Goal: Obtain resource: Download file/media

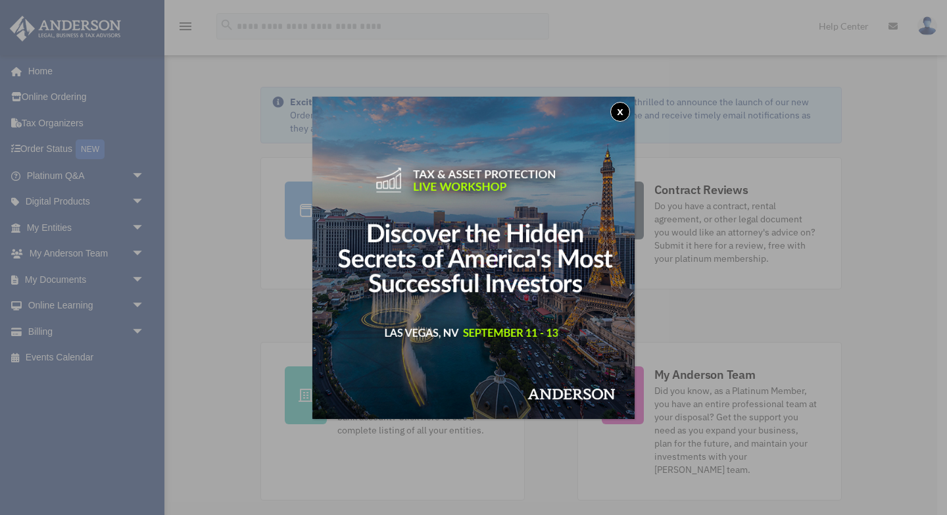
click at [622, 114] on button "x" at bounding box center [621, 112] width 20 height 20
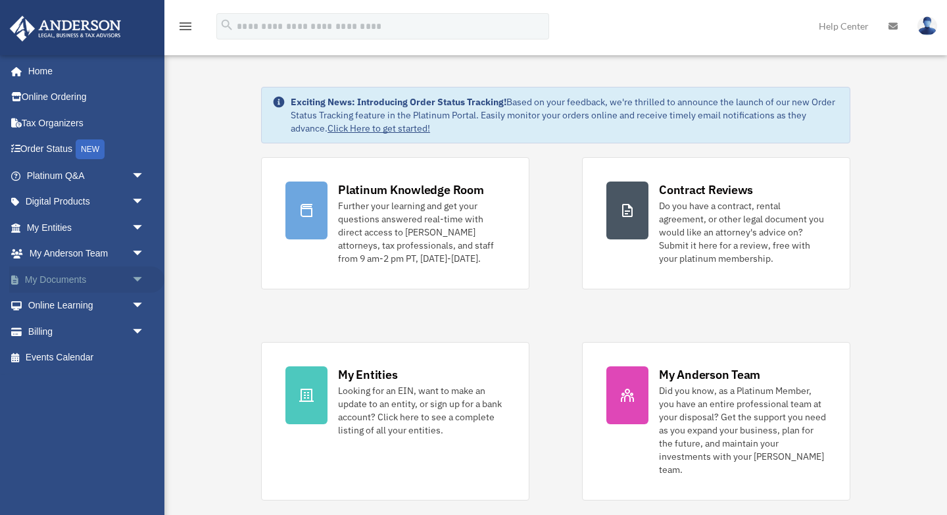
click at [137, 278] on span "arrow_drop_down" at bounding box center [145, 279] width 26 height 27
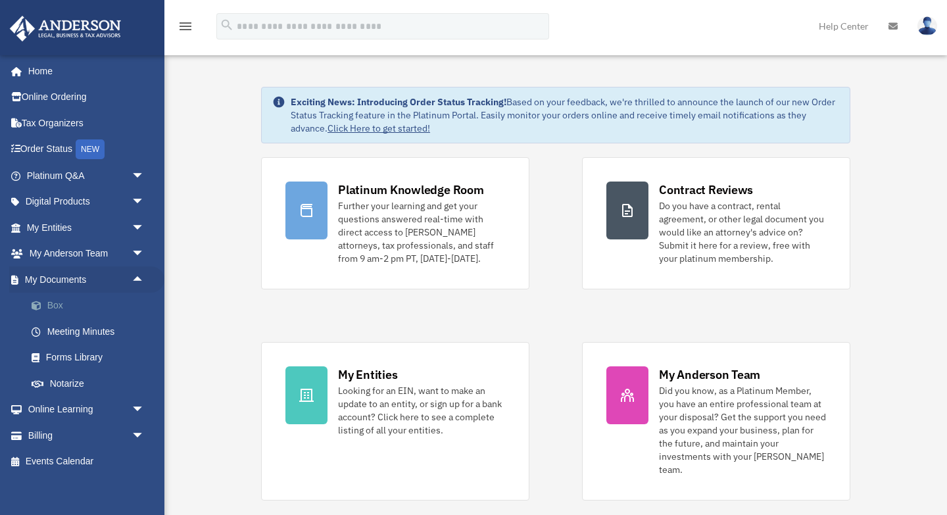
click at [67, 307] on link "Box" at bounding box center [91, 306] width 146 height 26
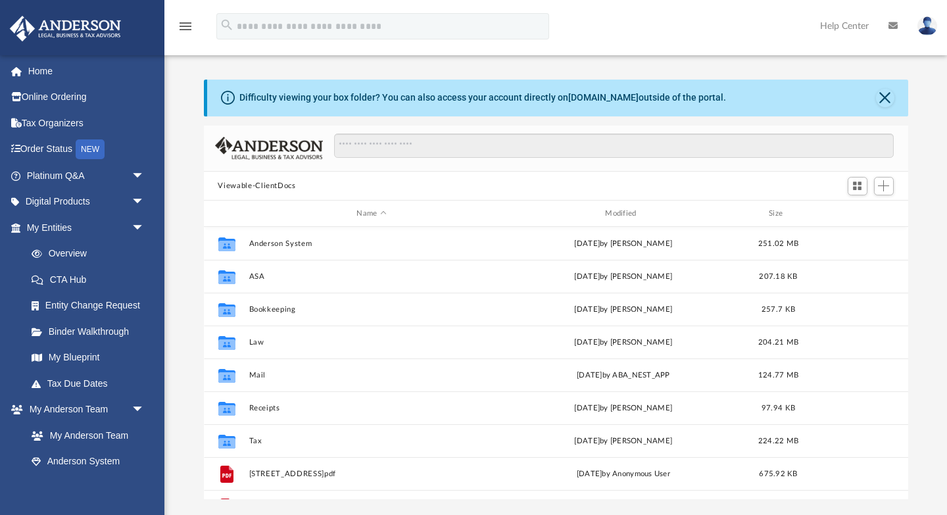
scroll to position [299, 705]
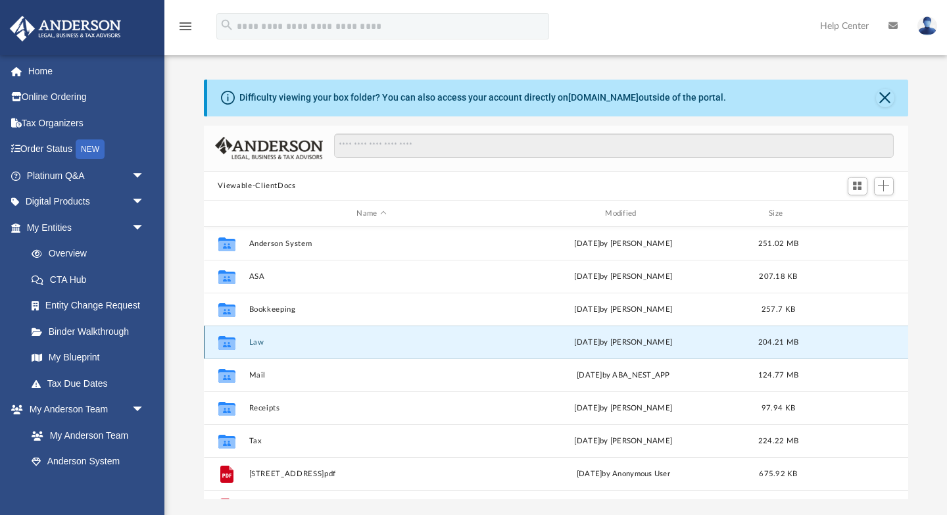
click at [261, 343] on button "Law" at bounding box center [372, 342] width 246 height 9
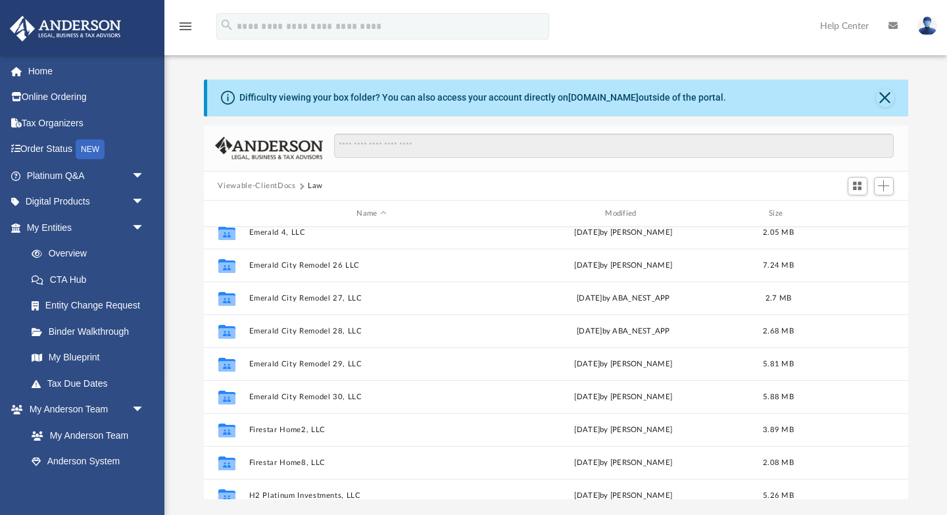
scroll to position [360, 0]
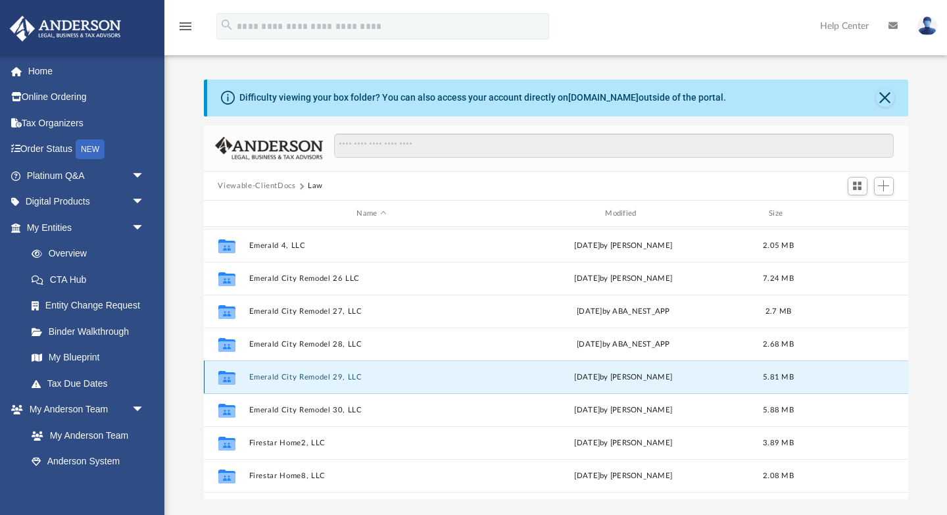
click at [356, 378] on button "Emerald City Remodel 29, LLC" at bounding box center [372, 377] width 246 height 9
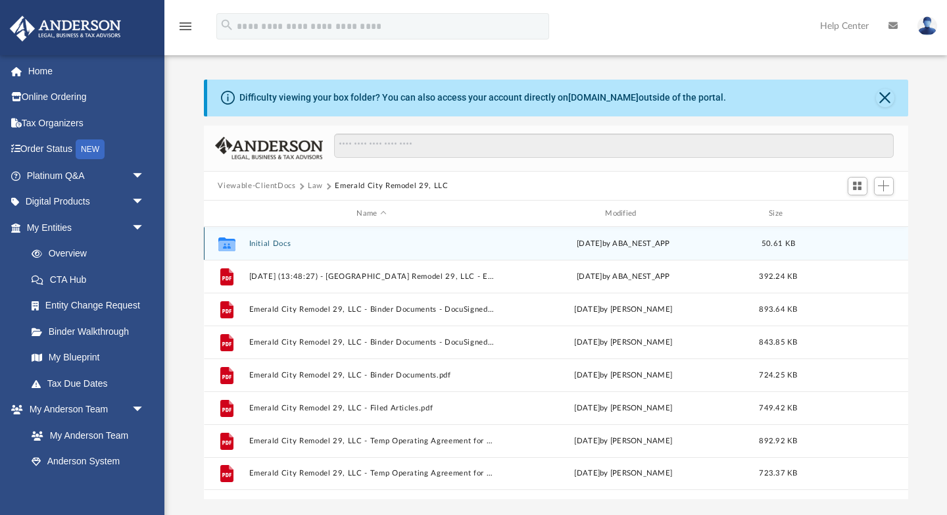
scroll to position [0, 0]
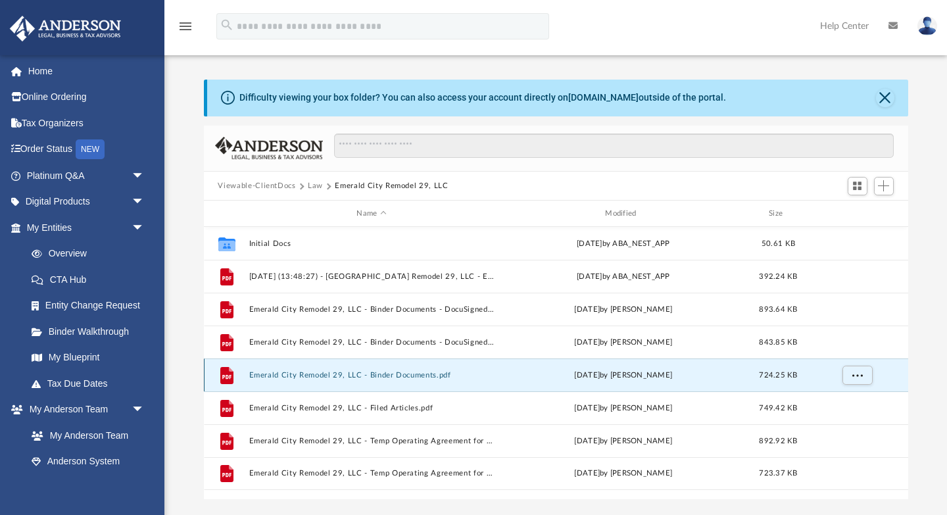
click at [279, 373] on button "Emerald City Remodel 29, LLC - Binder Documents.pdf" at bounding box center [372, 375] width 246 height 9
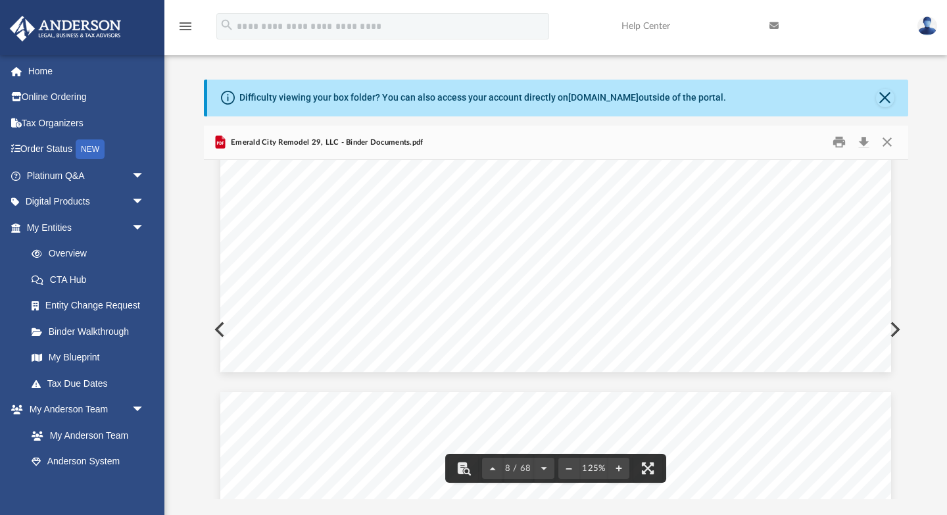
scroll to position [6965, 0]
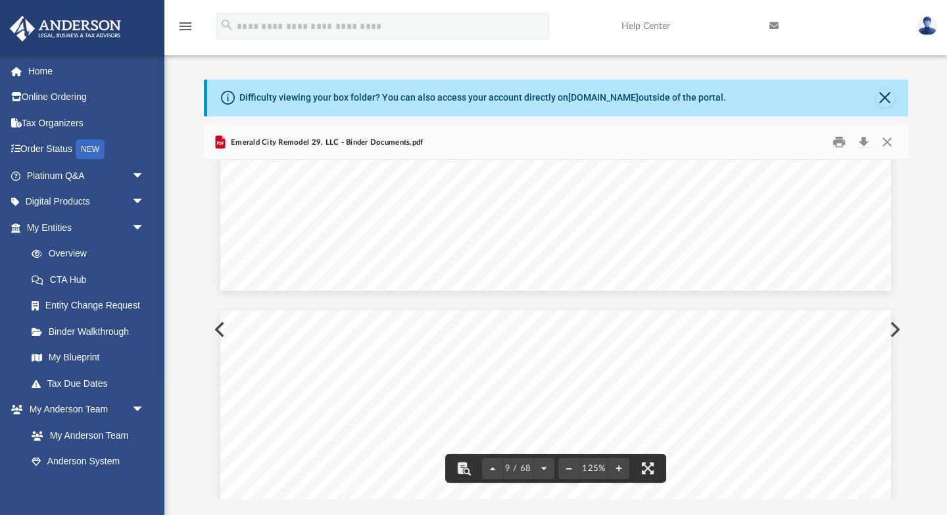
click at [897, 332] on button "Preview" at bounding box center [894, 329] width 29 height 37
click at [866, 147] on button "Download" at bounding box center [865, 142] width 24 height 20
click at [895, 329] on button "Preview" at bounding box center [894, 329] width 29 height 37
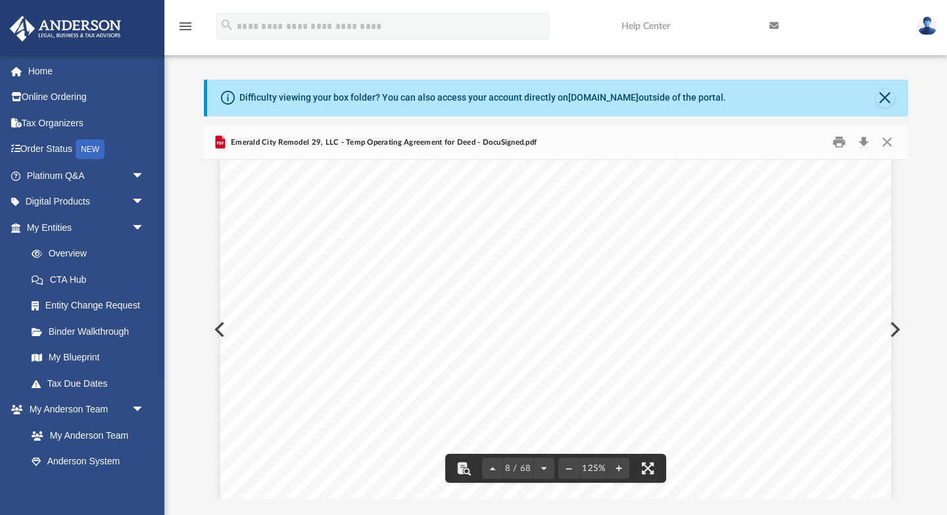
click at [895, 331] on button "Preview" at bounding box center [894, 329] width 29 height 37
click at [218, 326] on button "Preview" at bounding box center [218, 329] width 29 height 37
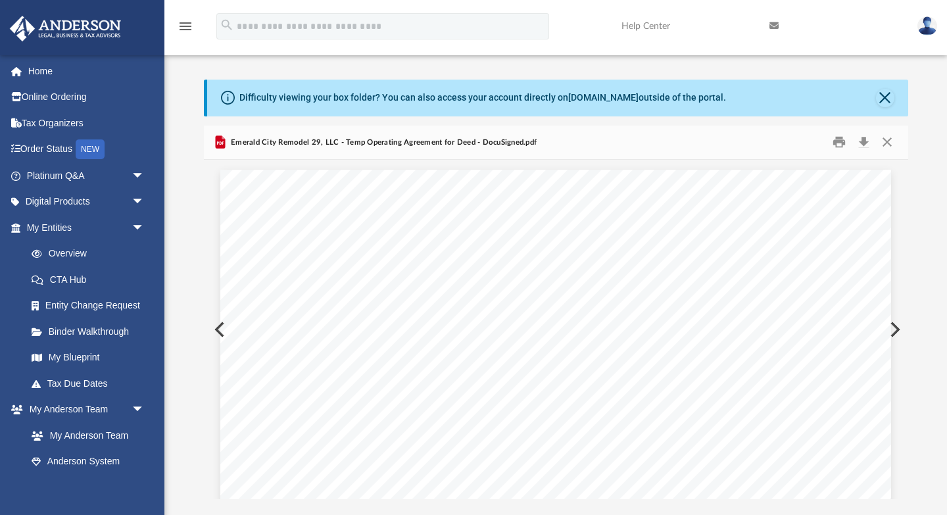
scroll to position [6217, 0]
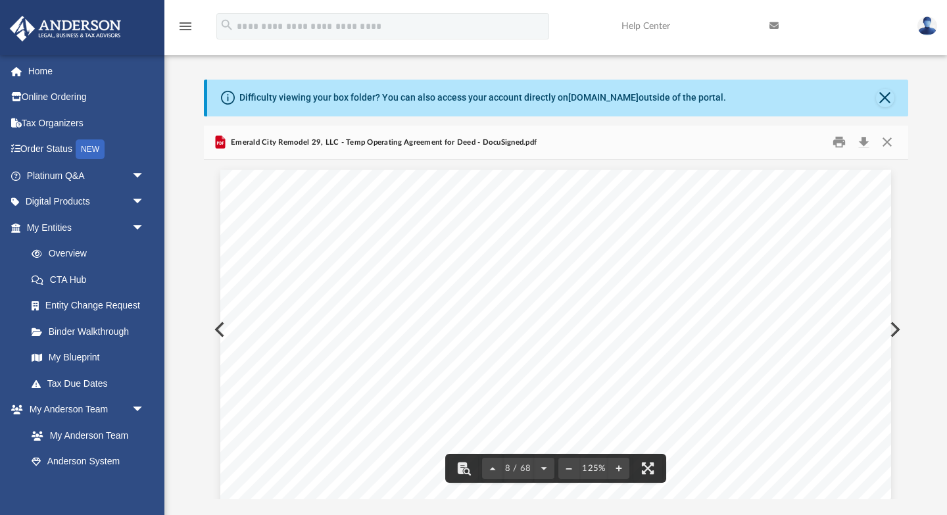
click at [220, 328] on button "Preview" at bounding box center [218, 329] width 29 height 37
click at [899, 330] on button "Preview" at bounding box center [894, 329] width 29 height 37
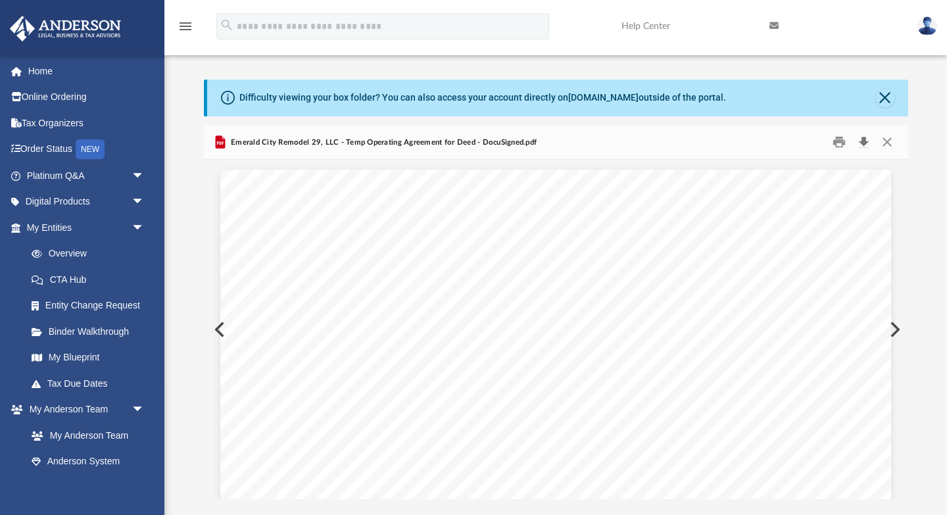
click at [865, 141] on button "Download" at bounding box center [865, 142] width 24 height 20
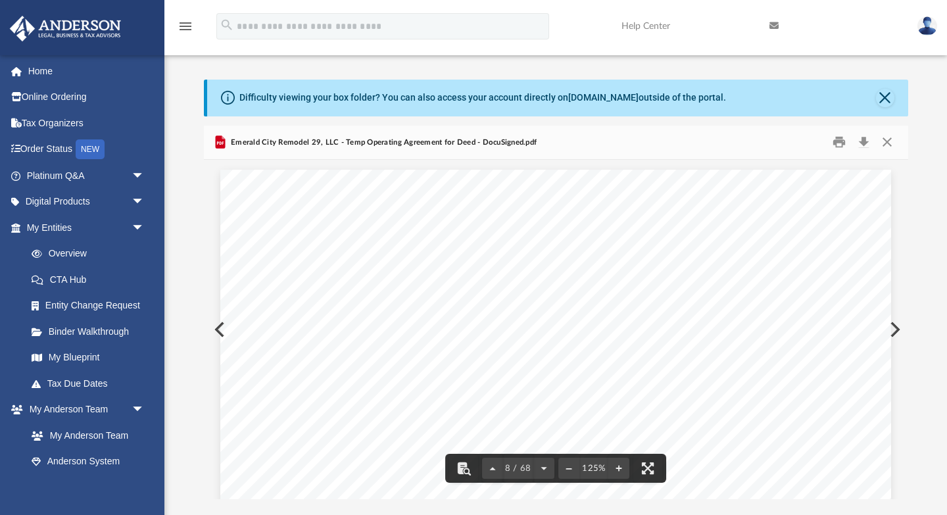
click at [215, 333] on button "Preview" at bounding box center [218, 329] width 29 height 37
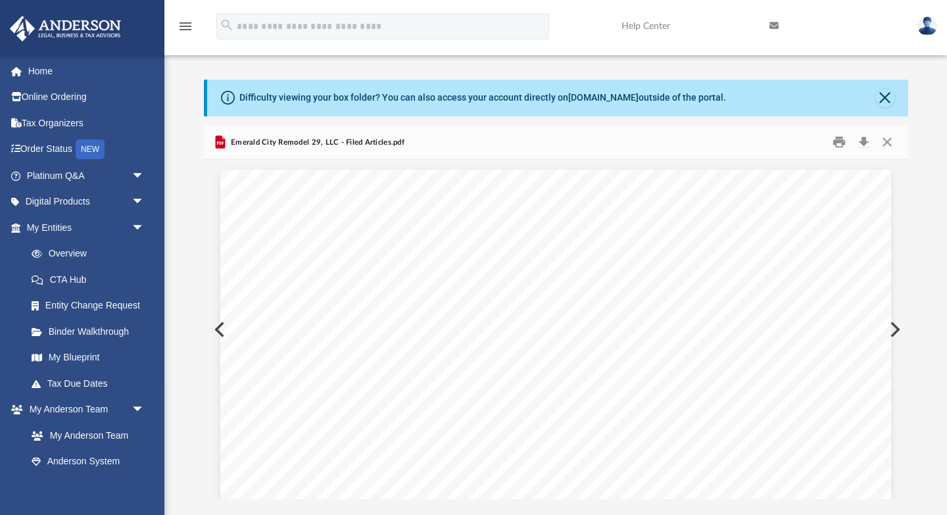
click at [0, 0] on div "Page 1" at bounding box center [0, 0] width 0 height 0
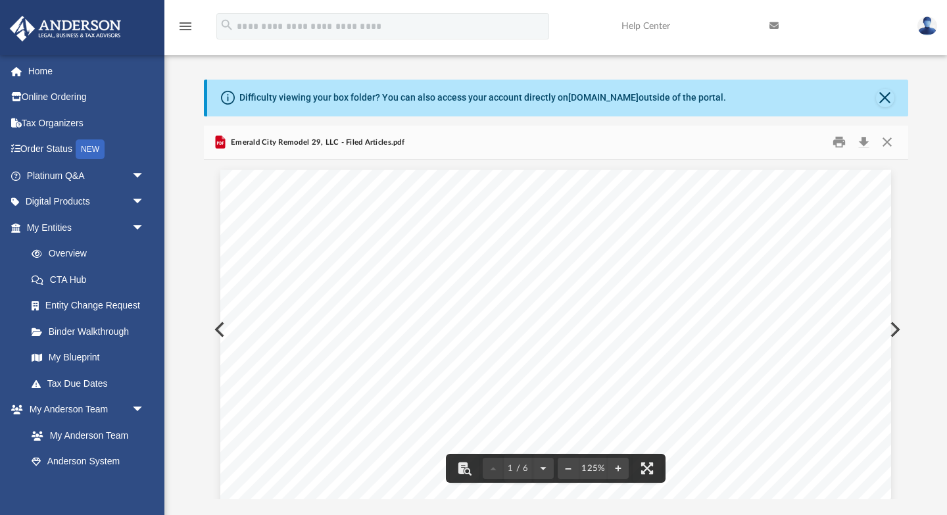
click at [217, 329] on button "Preview" at bounding box center [218, 329] width 29 height 37
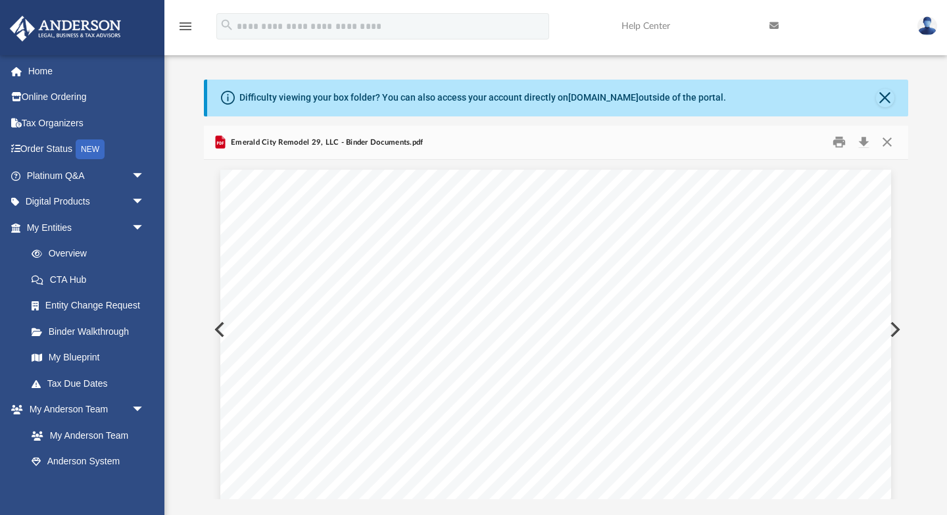
scroll to position [7105, 0]
click at [217, 329] on button "Preview" at bounding box center [218, 329] width 29 height 37
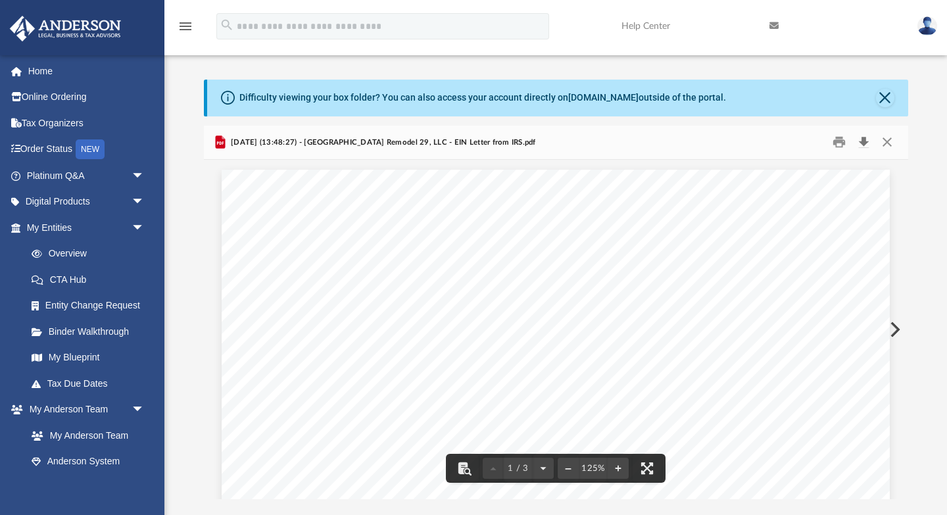
click at [862, 143] on button "Download" at bounding box center [865, 142] width 24 height 20
click at [884, 101] on button "Close" at bounding box center [885, 98] width 18 height 18
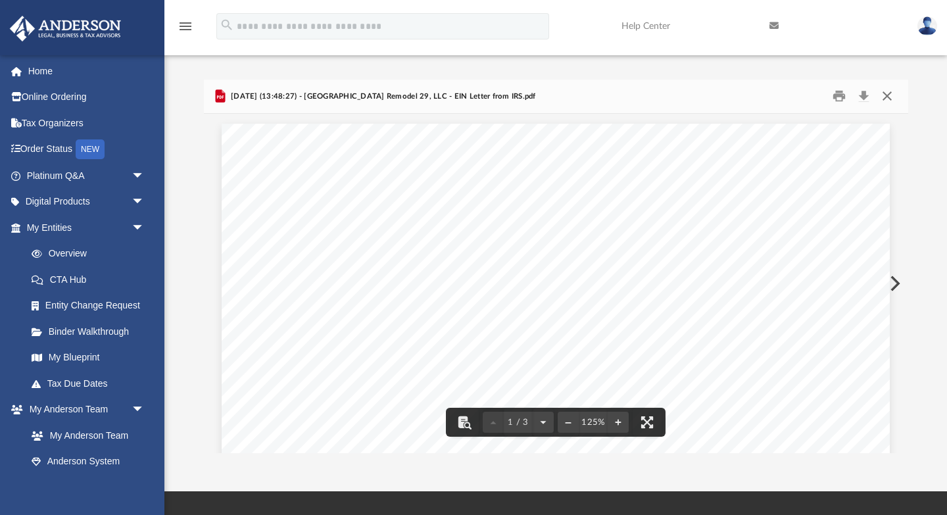
click at [884, 101] on button "Close" at bounding box center [888, 96] width 24 height 20
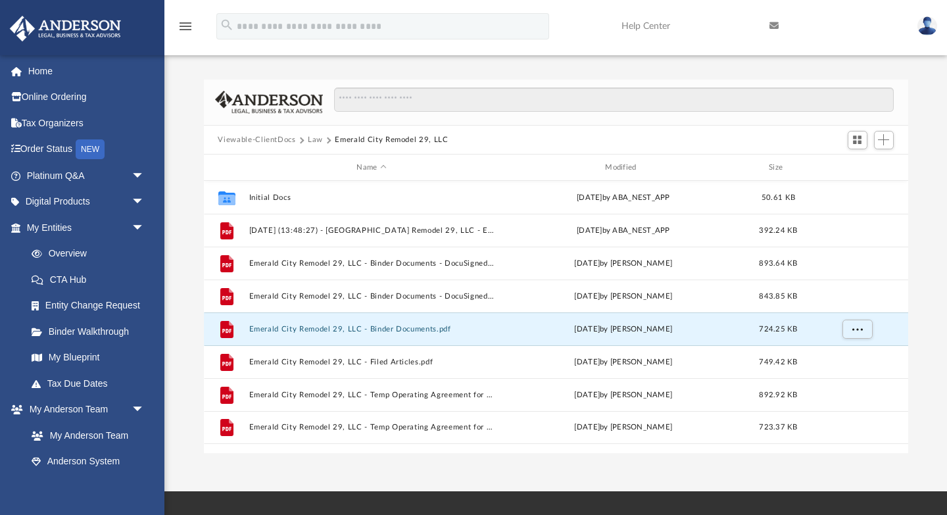
click at [263, 138] on button "Viewable-ClientDocs" at bounding box center [257, 140] width 78 height 12
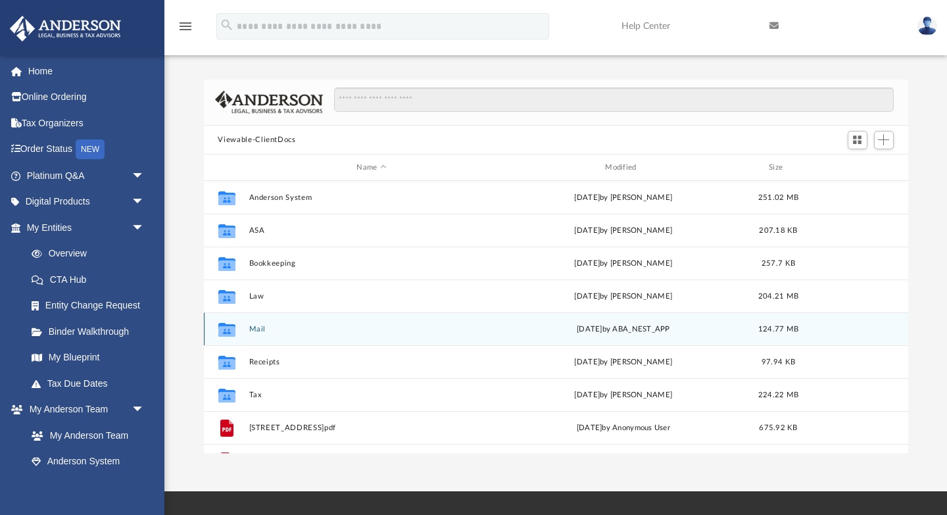
click at [257, 326] on button "Mail" at bounding box center [372, 329] width 246 height 9
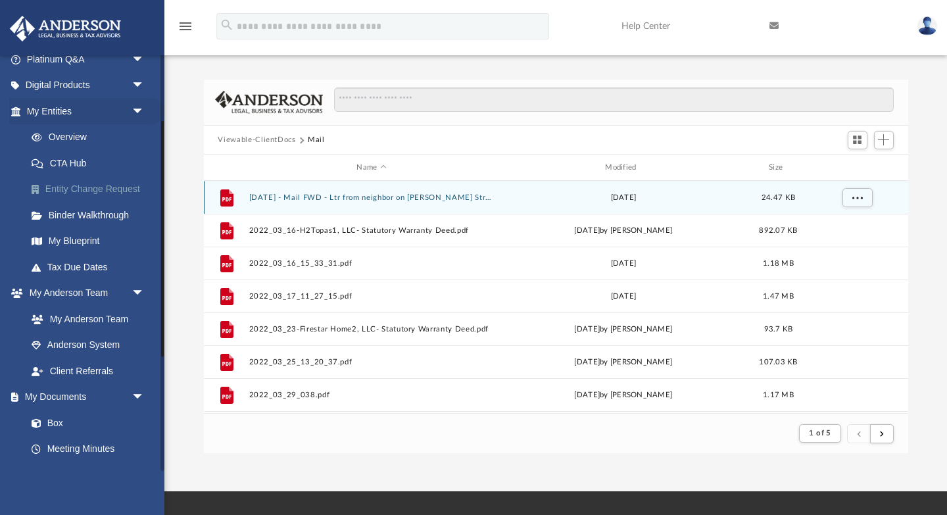
scroll to position [160, 0]
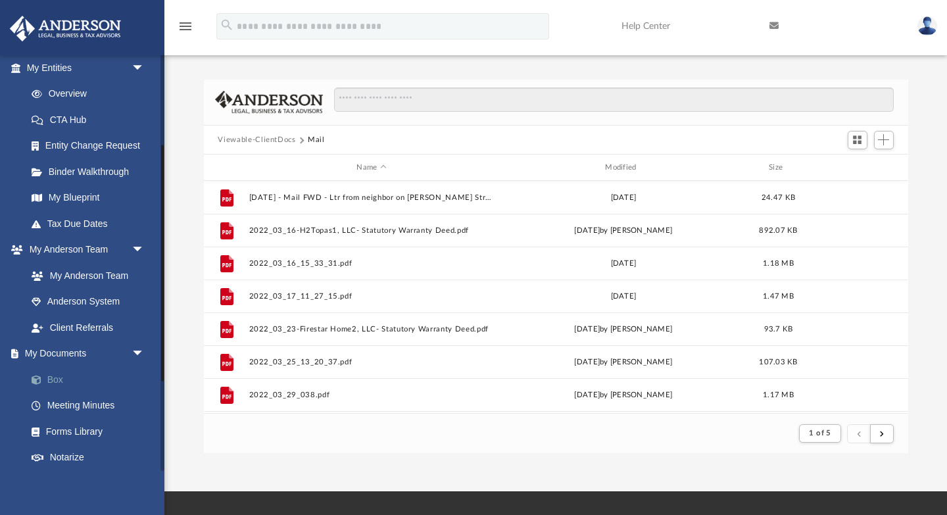
click at [65, 383] on link "Box" at bounding box center [91, 379] width 146 height 26
click at [84, 380] on link "Box" at bounding box center [91, 379] width 146 height 26
click at [268, 139] on button "Viewable-ClientDocs" at bounding box center [257, 140] width 78 height 12
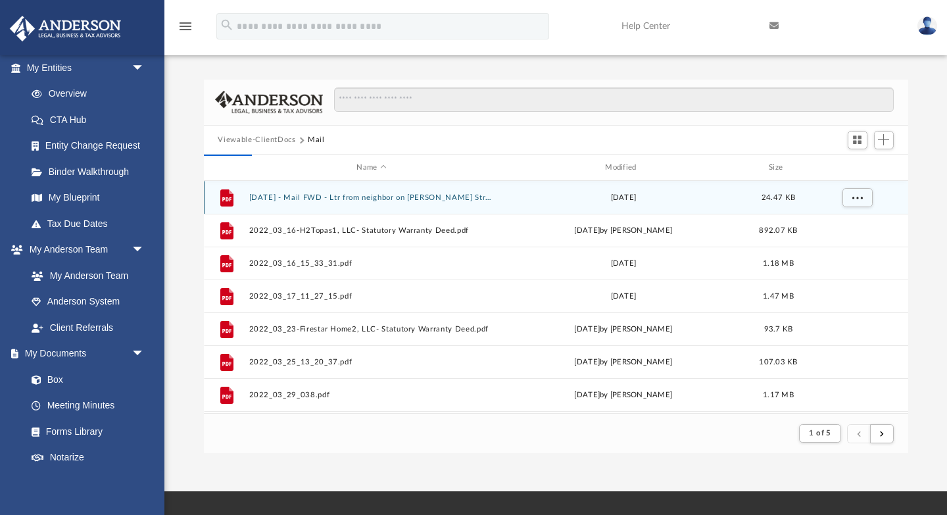
scroll to position [299, 705]
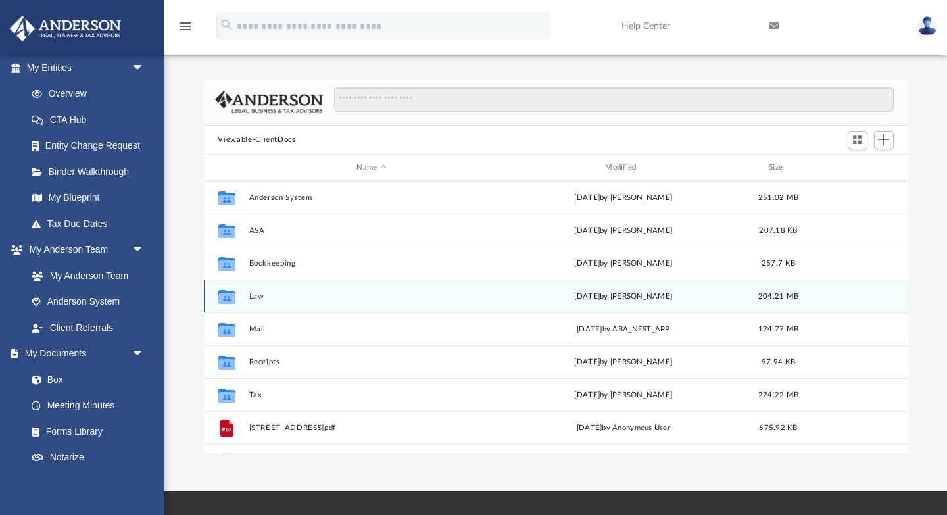
click at [261, 295] on button "Law" at bounding box center [372, 296] width 246 height 9
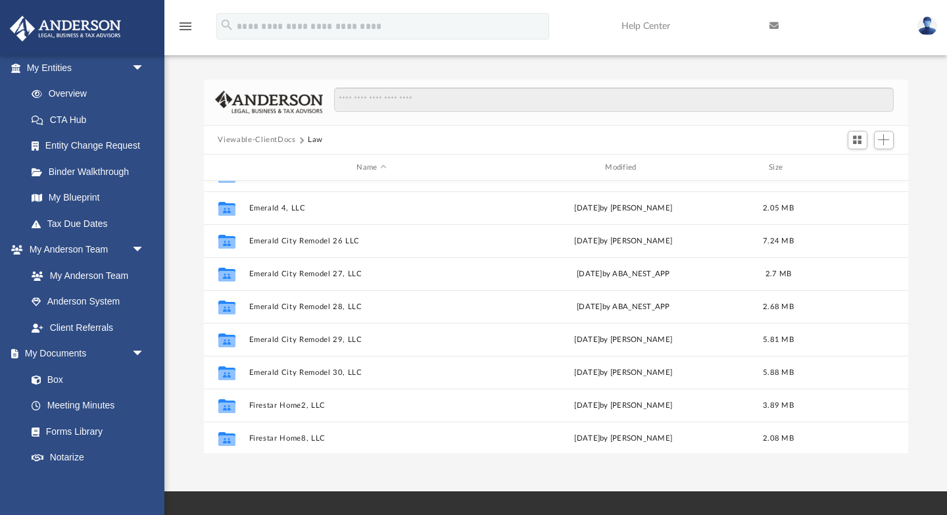
scroll to position [351, 0]
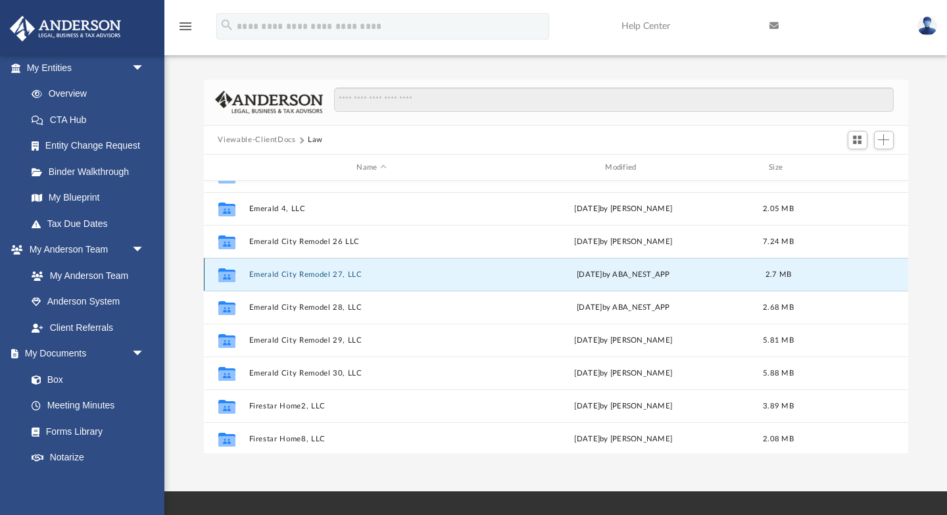
click at [303, 278] on button "Emerald City Remodel 27, LLC" at bounding box center [372, 274] width 246 height 9
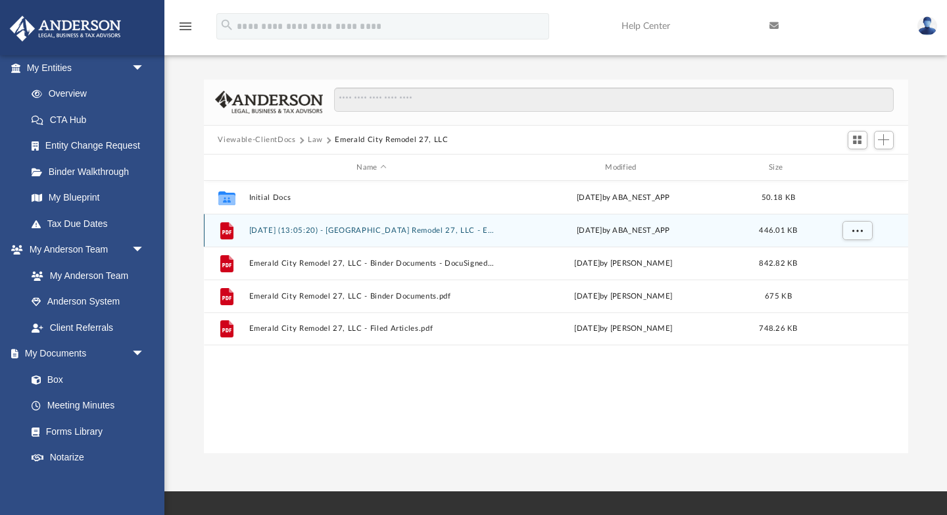
click at [453, 228] on button "2025.03.20 (13:05:20) - Emerald City Remodel 27, LLC - EIN Letter from IRS.pdf" at bounding box center [372, 230] width 246 height 9
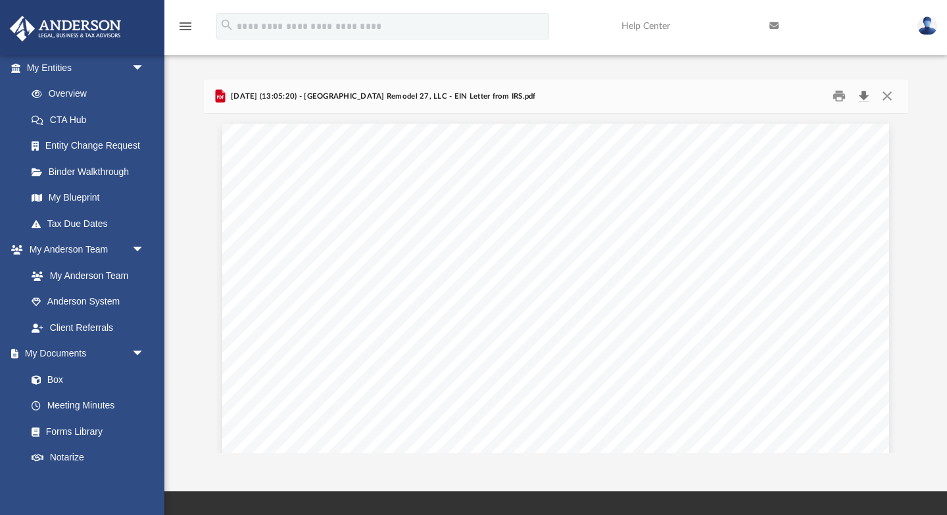
click at [863, 93] on button "Download" at bounding box center [865, 96] width 24 height 20
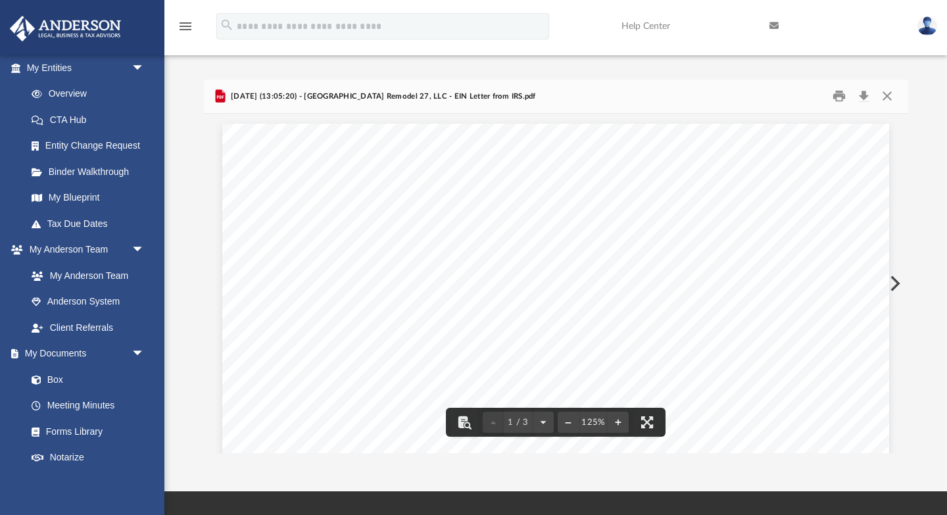
click at [898, 286] on button "Preview" at bounding box center [894, 283] width 29 height 37
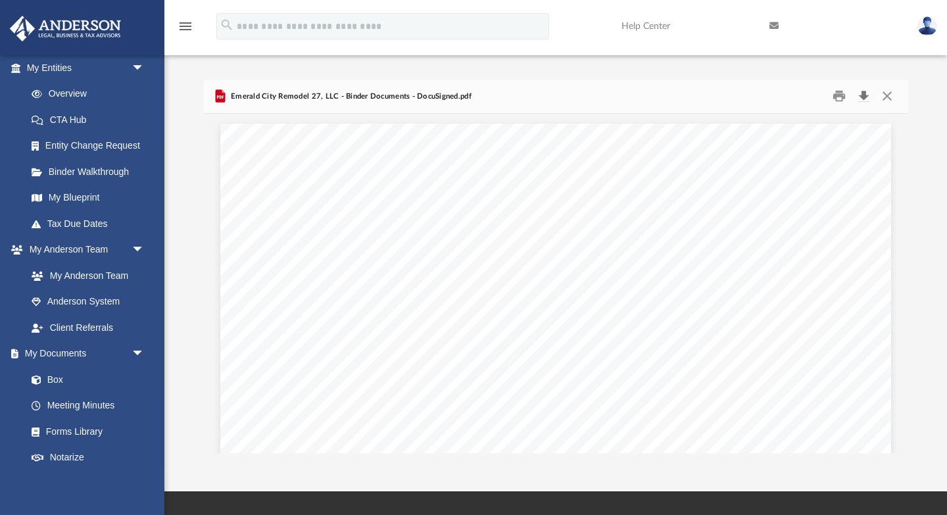
click at [862, 97] on button "Download" at bounding box center [865, 96] width 24 height 20
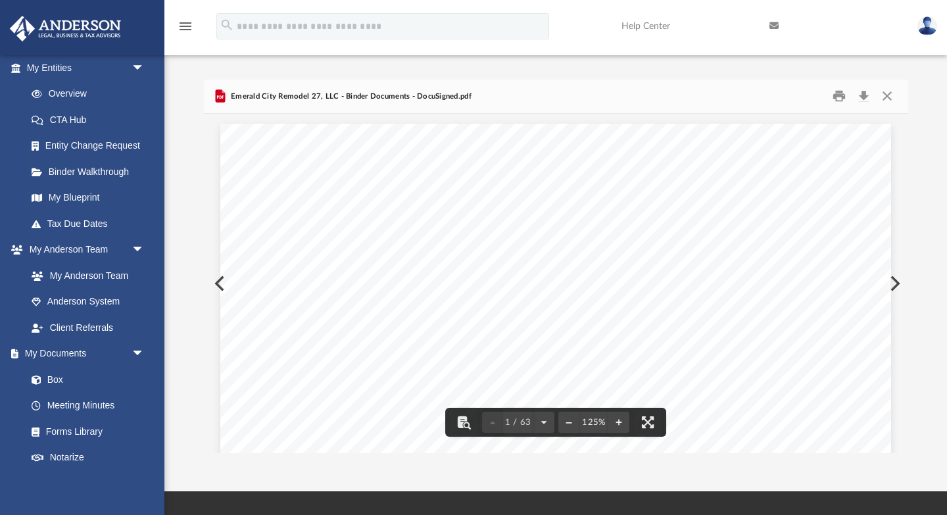
click at [894, 288] on button "Preview" at bounding box center [894, 283] width 29 height 37
click at [893, 288] on button "Preview" at bounding box center [894, 283] width 29 height 37
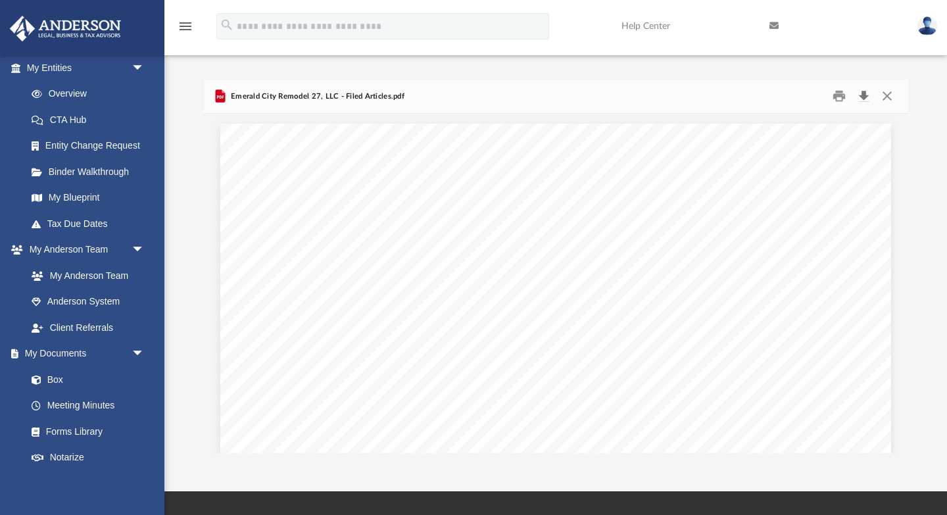
click at [864, 96] on button "Download" at bounding box center [865, 96] width 24 height 20
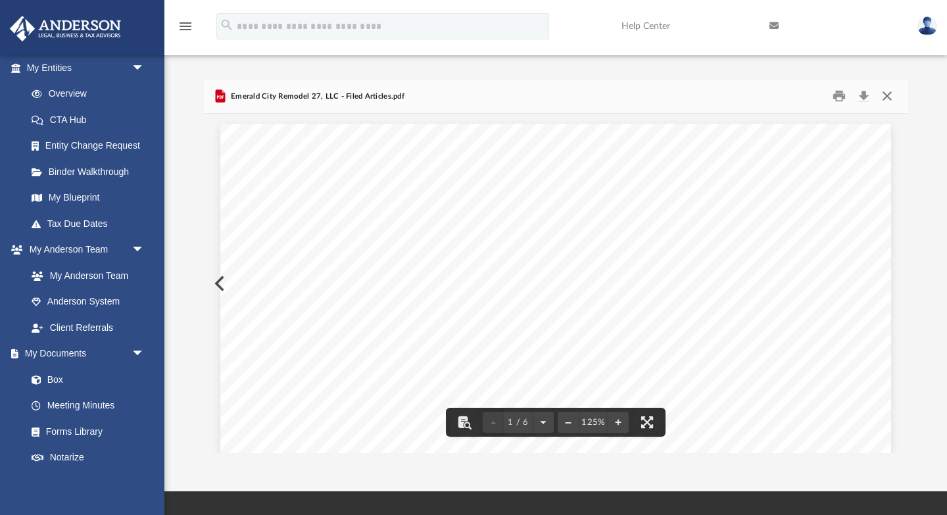
click at [888, 90] on button "Close" at bounding box center [888, 96] width 24 height 20
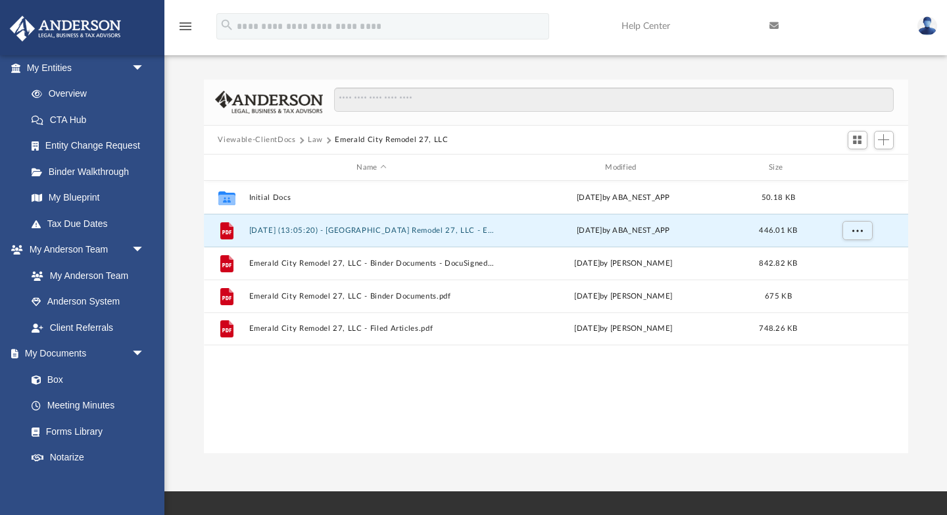
click at [284, 138] on button "Viewable-ClientDocs" at bounding box center [257, 140] width 78 height 12
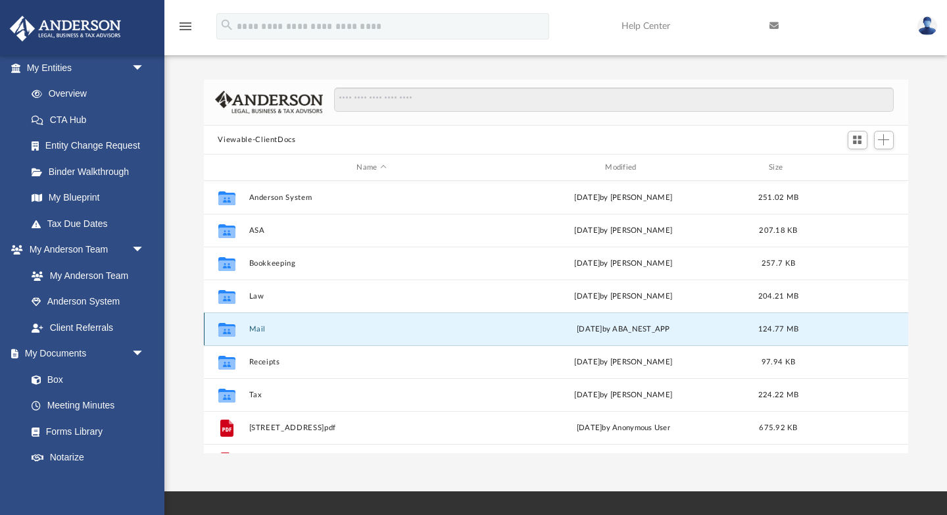
click at [263, 325] on button "Mail" at bounding box center [372, 329] width 246 height 9
click at [253, 328] on button "Mail" at bounding box center [372, 329] width 246 height 9
click at [232, 328] on icon "grid" at bounding box center [226, 331] width 17 height 11
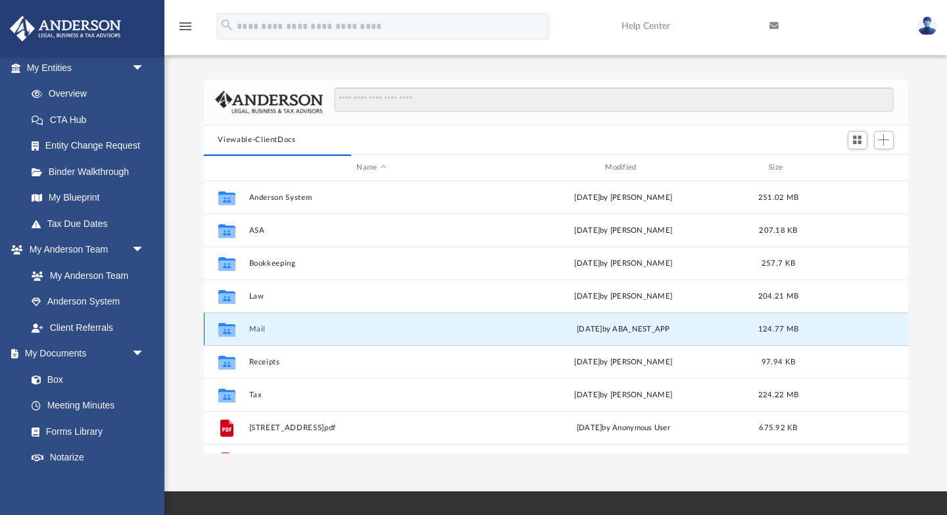
click at [258, 331] on button "Mail" at bounding box center [372, 329] width 246 height 9
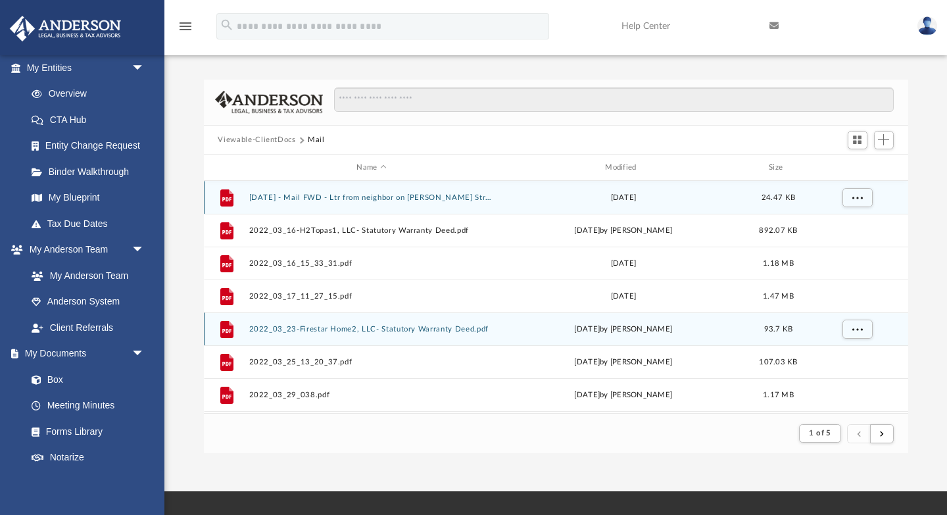
scroll to position [1, 1]
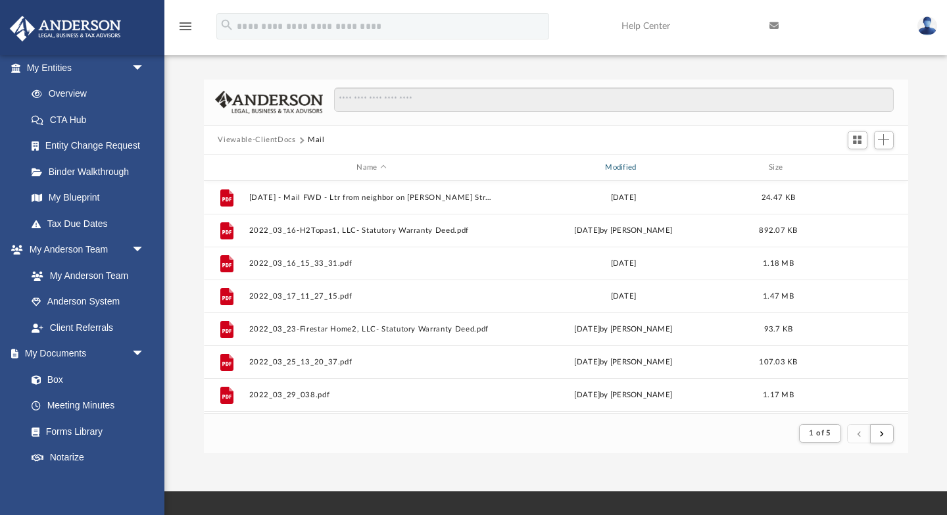
click at [625, 167] on div "Modified" at bounding box center [623, 168] width 246 height 12
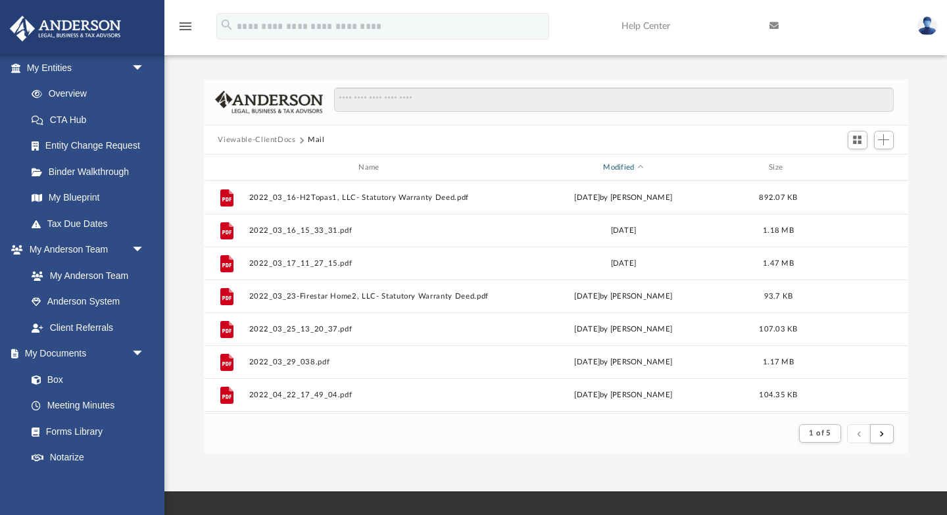
click at [618, 166] on div "Modified" at bounding box center [623, 168] width 246 height 12
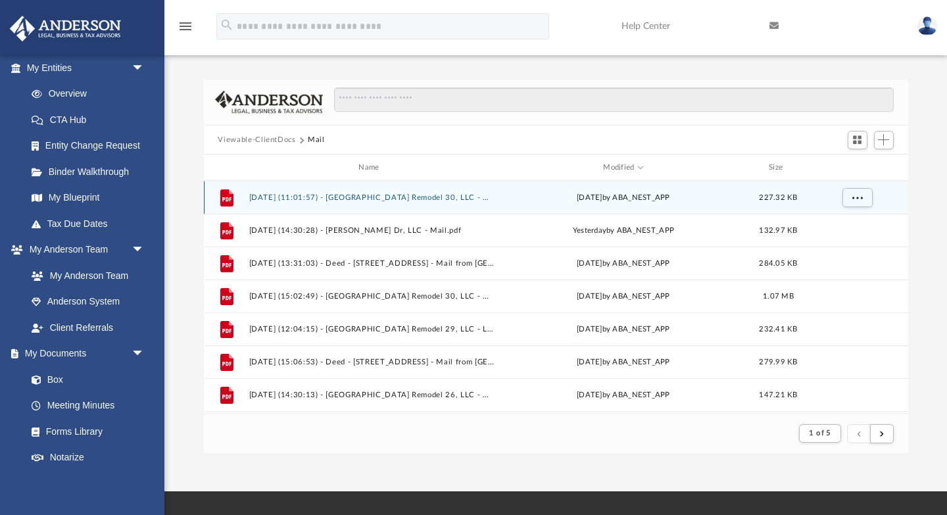
click at [407, 197] on button "2025.08.21 (11:01:57) - Emerald City Remodel 30, LLC - Mail from John Wilson.pdf" at bounding box center [372, 197] width 246 height 9
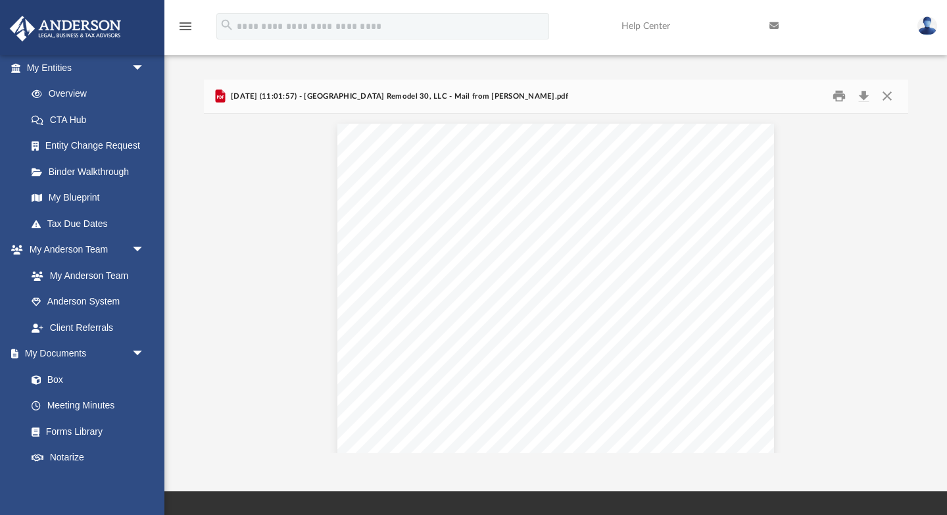
scroll to position [84, 0]
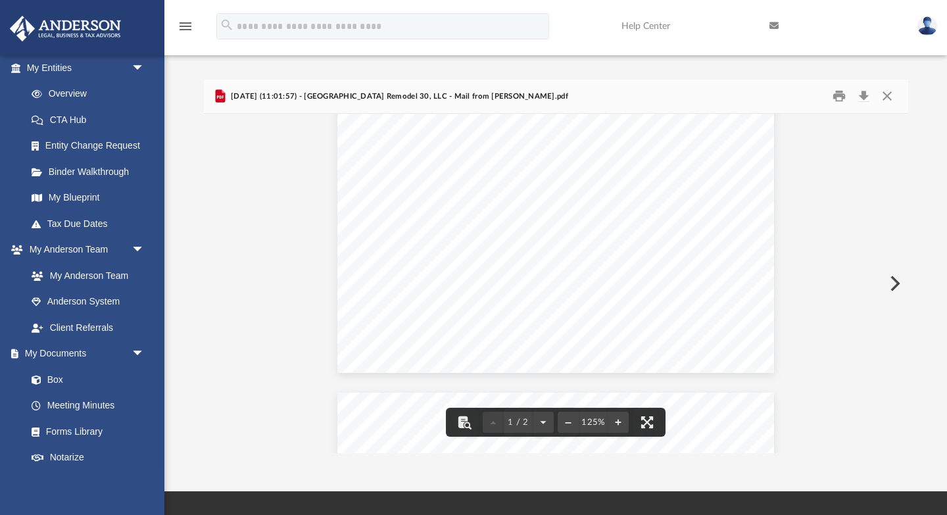
click at [895, 284] on button "Preview" at bounding box center [894, 283] width 29 height 37
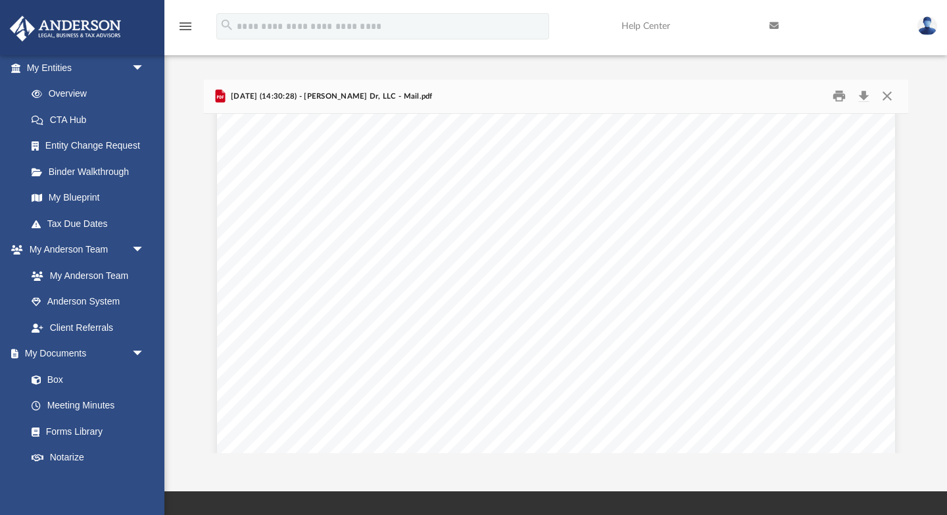
scroll to position [0, 0]
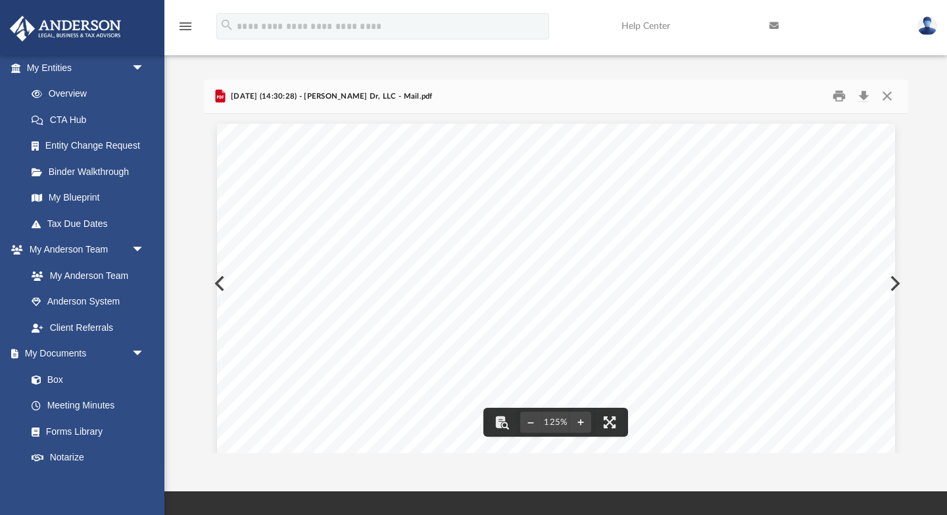
click at [895, 283] on button "Preview" at bounding box center [894, 283] width 29 height 37
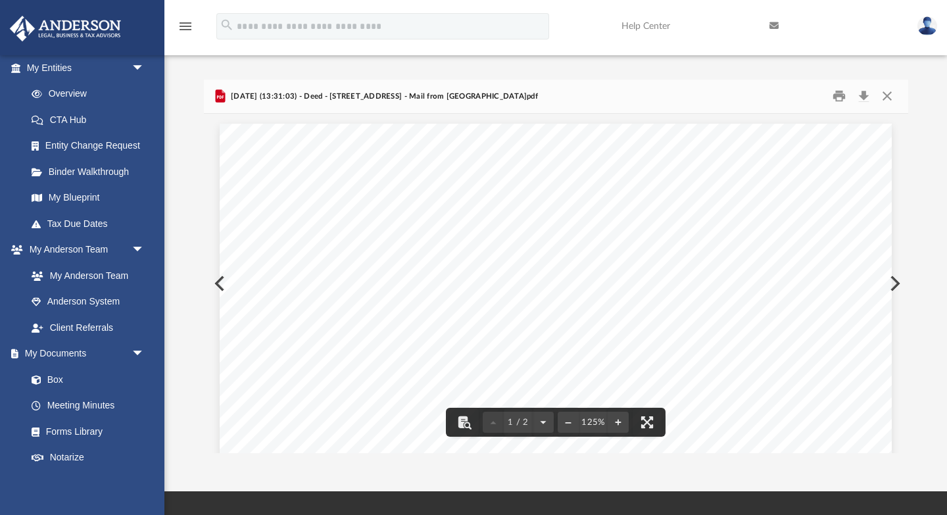
click at [895, 280] on button "Preview" at bounding box center [894, 283] width 29 height 37
click at [218, 283] on button "Preview" at bounding box center [218, 283] width 29 height 37
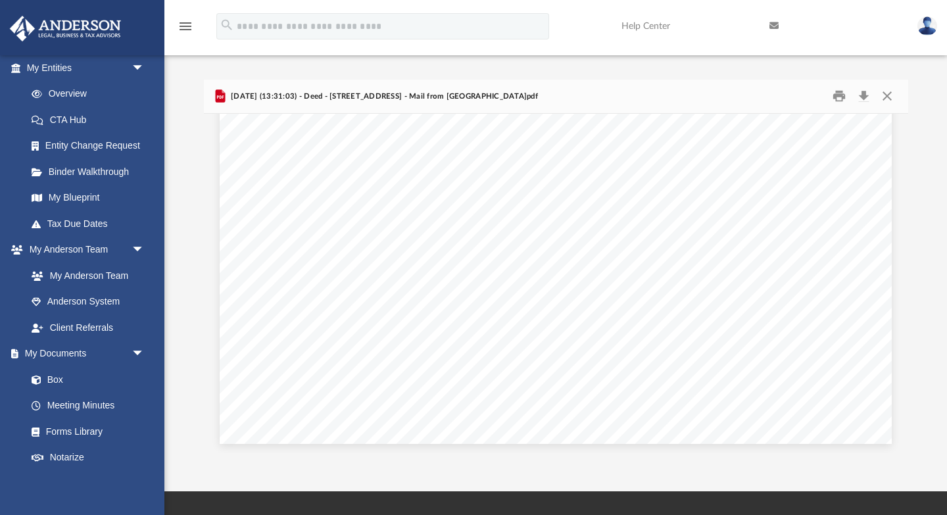
scroll to position [599, 0]
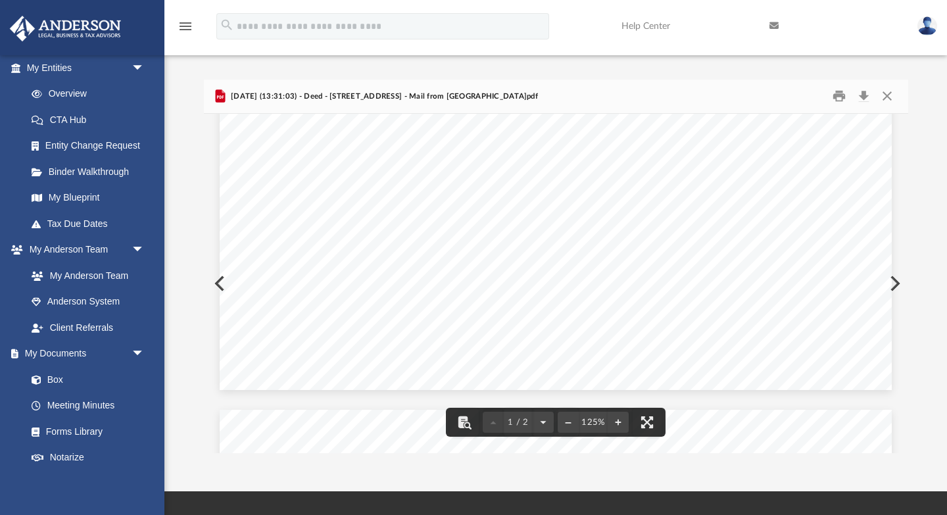
click at [892, 281] on button "Preview" at bounding box center [894, 283] width 29 height 37
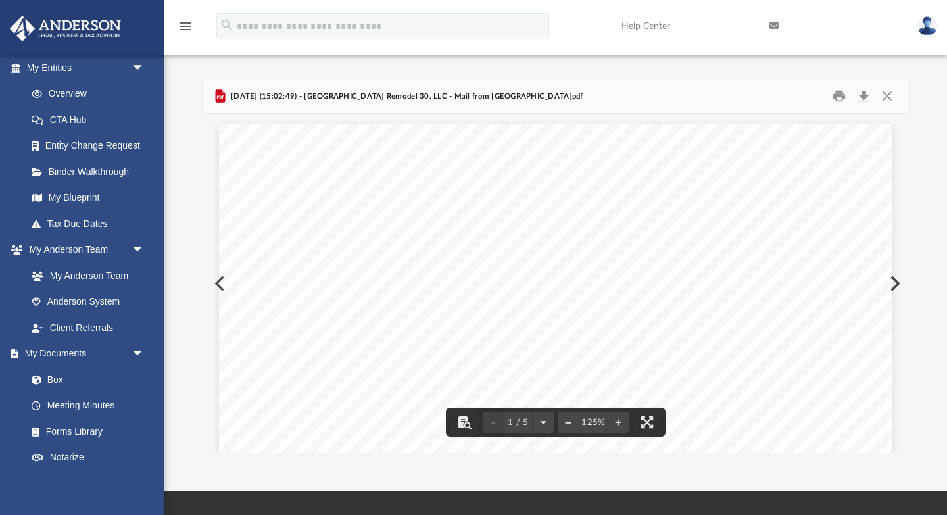
click at [894, 282] on button "Preview" at bounding box center [894, 283] width 29 height 37
click at [895, 287] on button "Preview" at bounding box center [894, 283] width 29 height 37
